Goal: Find specific page/section: Find specific page/section

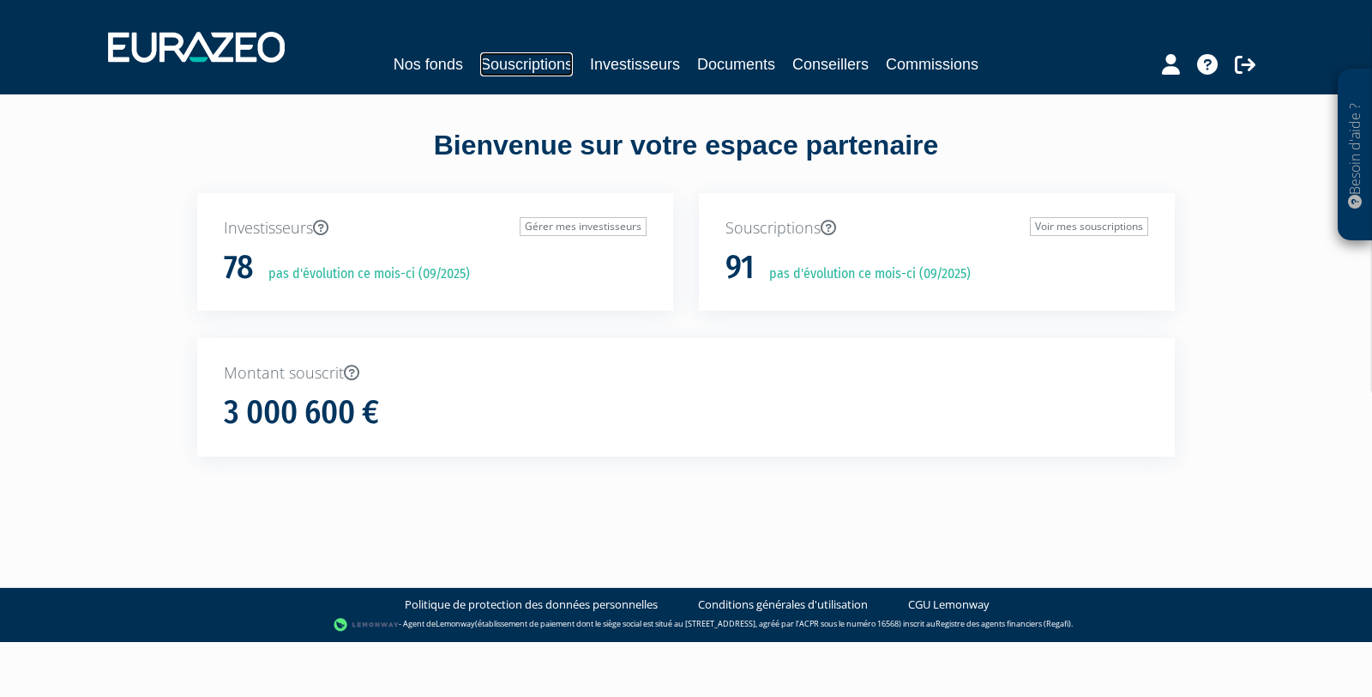
click at [541, 59] on link "Souscriptions" at bounding box center [526, 64] width 93 height 24
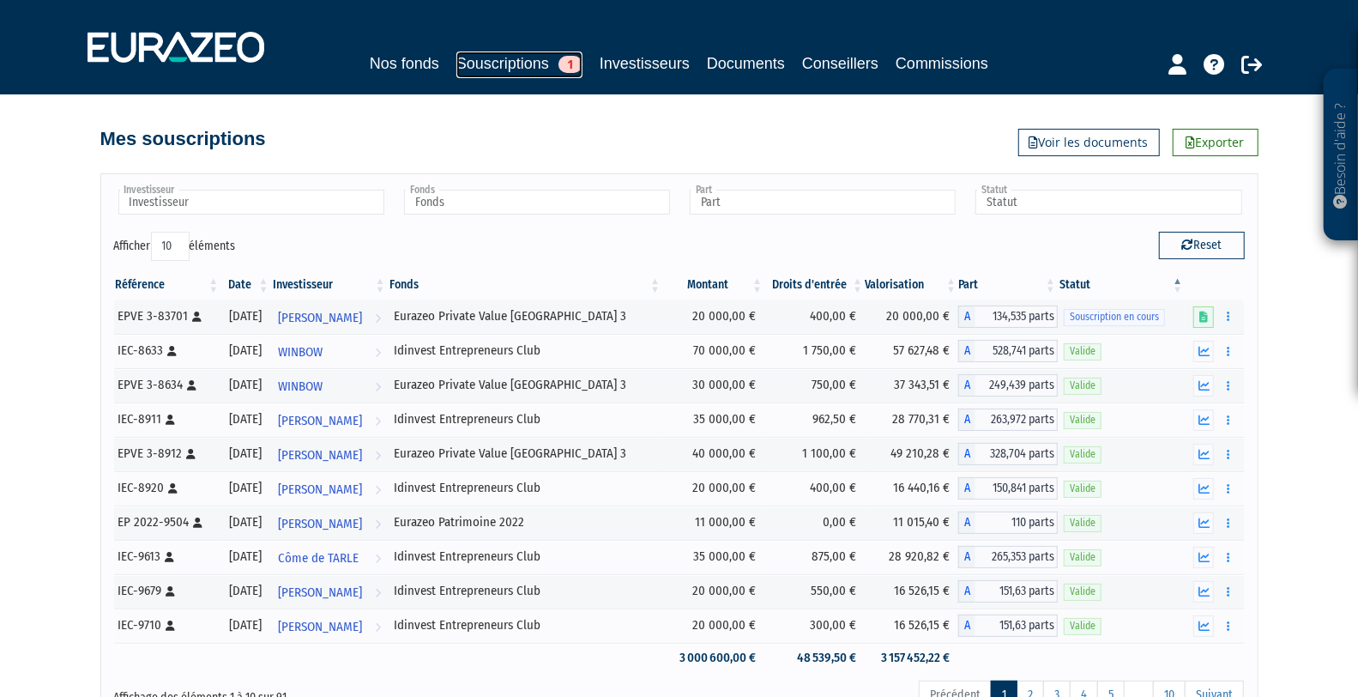
click at [510, 60] on link "Souscriptions 1" at bounding box center [519, 64] width 126 height 27
click at [502, 60] on link "Souscriptions 1" at bounding box center [519, 64] width 126 height 27
click at [673, 63] on link "Investisseurs" at bounding box center [645, 63] width 90 height 24
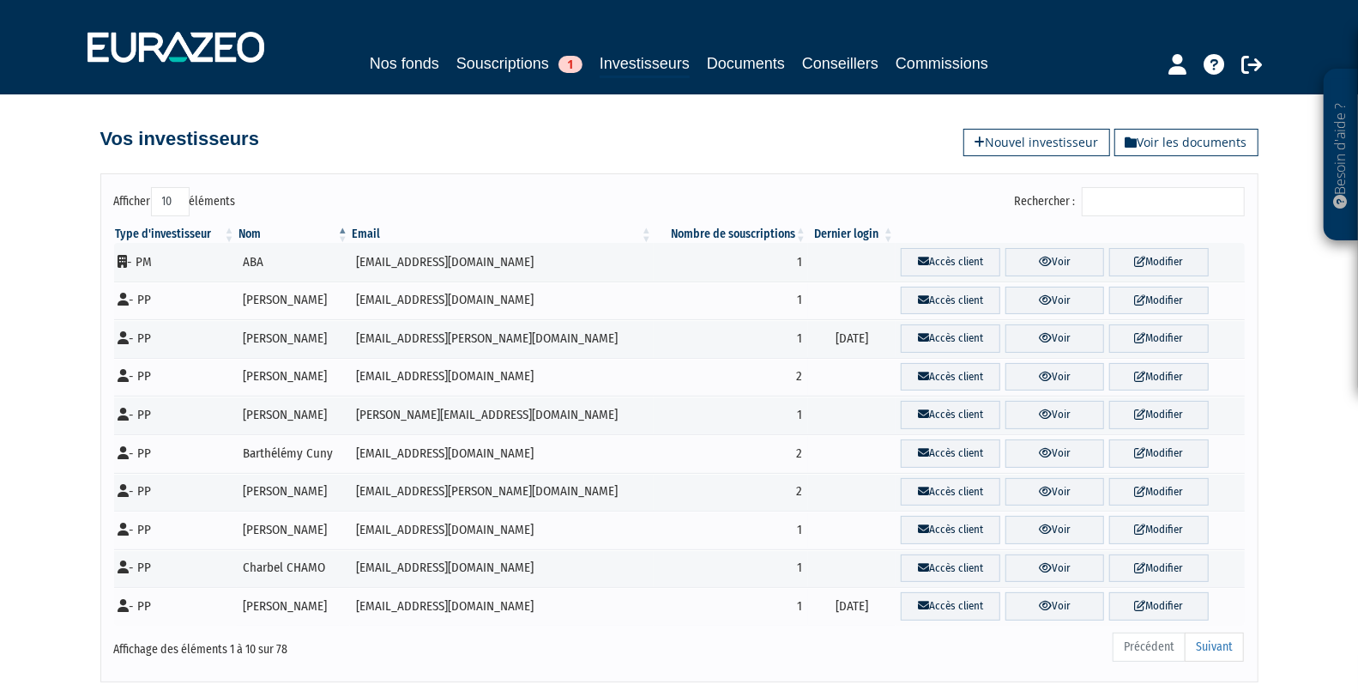
click at [1144, 199] on input "Rechercher :" at bounding box center [1163, 201] width 163 height 29
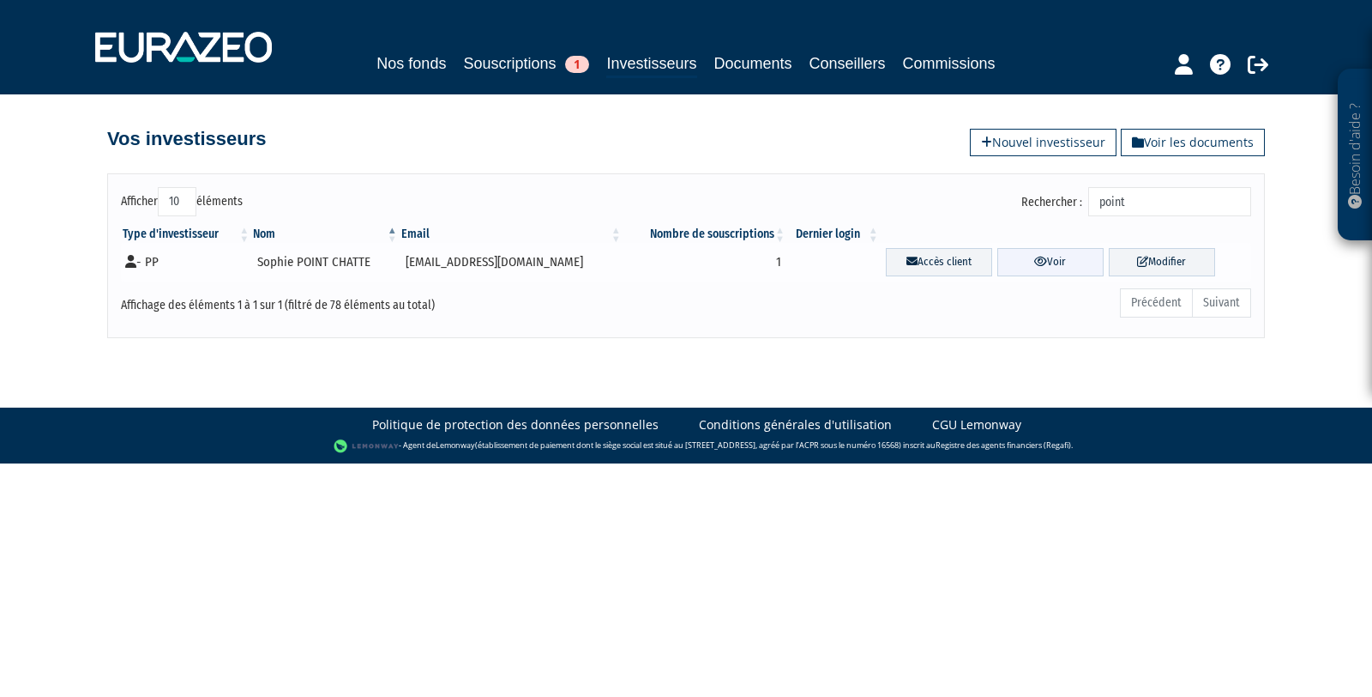
type input "point"
click at [1044, 254] on link "Voir" at bounding box center [1051, 262] width 106 height 28
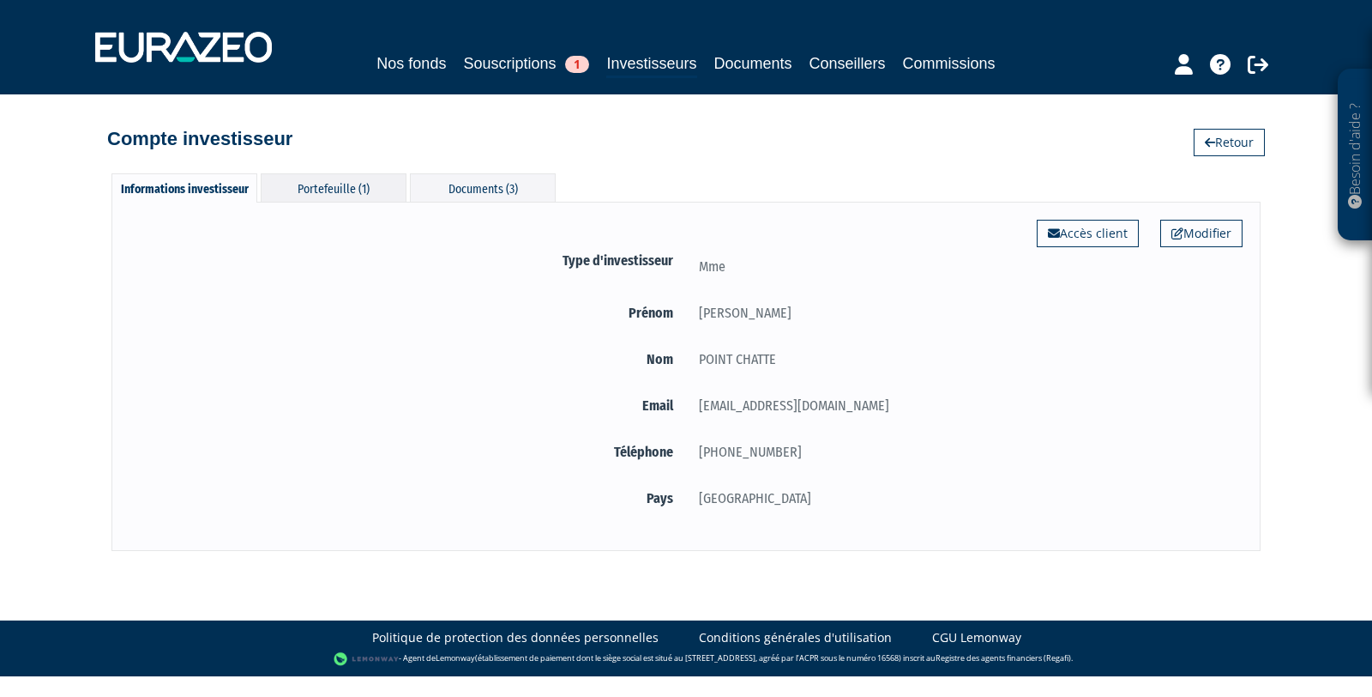
click at [326, 184] on div "Portefeuille (1)" at bounding box center [334, 187] width 146 height 28
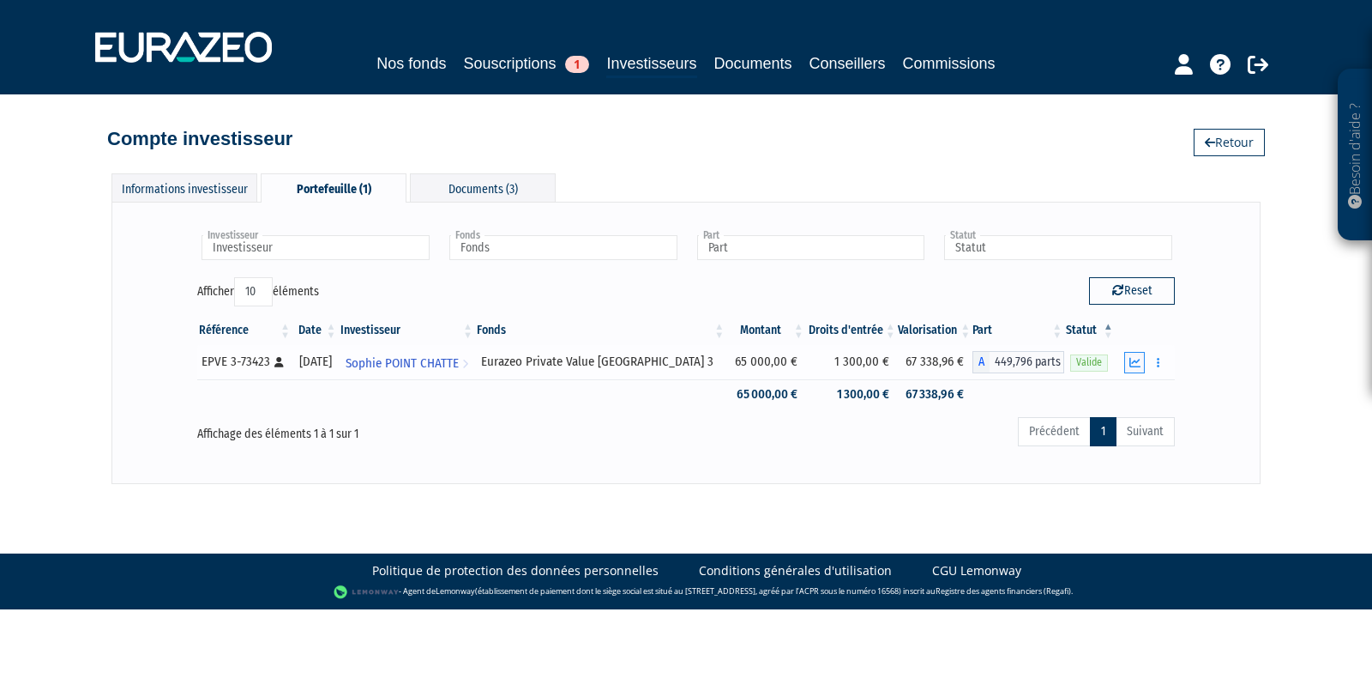
click at [1134, 358] on icon "button" at bounding box center [1135, 362] width 11 height 11
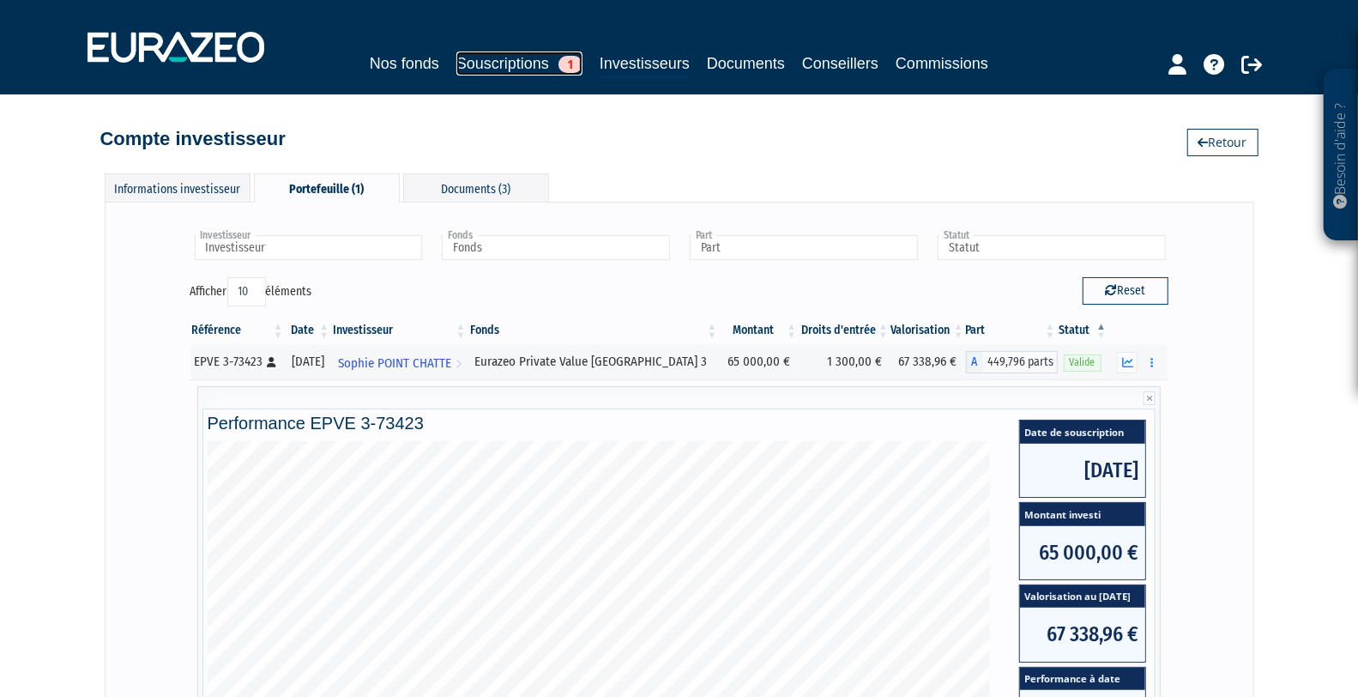
click at [503, 55] on link "Souscriptions 1" at bounding box center [519, 63] width 126 height 24
